Goal: Information Seeking & Learning: Learn about a topic

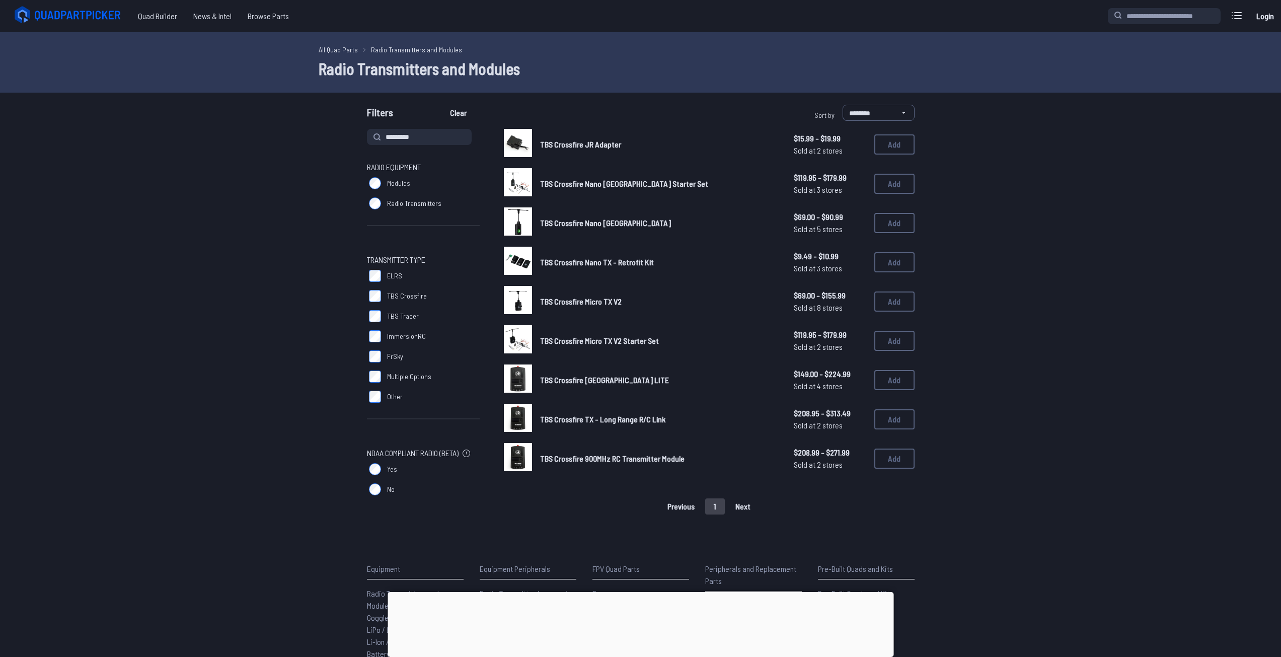
click at [577, 146] on span "TBS Crossfire JR Adapter" at bounding box center [580, 144] width 81 height 10
click at [584, 185] on span "TBS Crossfire Nano [GEOGRAPHIC_DATA] Starter Set" at bounding box center [624, 184] width 168 height 10
